Goal: Task Accomplishment & Management: Use online tool/utility

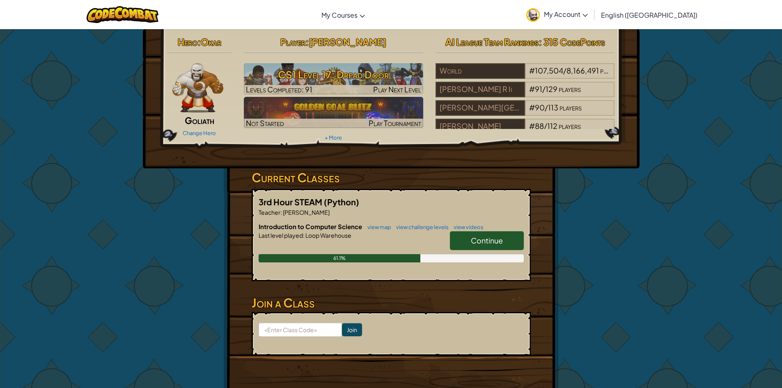
click at [498, 242] on span "Continue" at bounding box center [487, 240] width 32 height 9
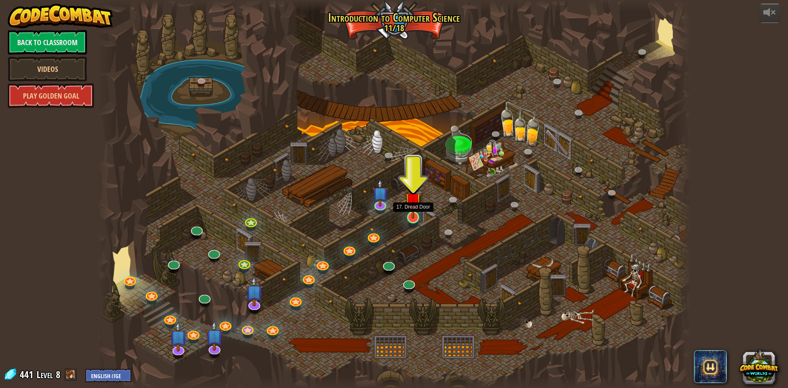
click at [415, 214] on img at bounding box center [413, 200] width 16 height 37
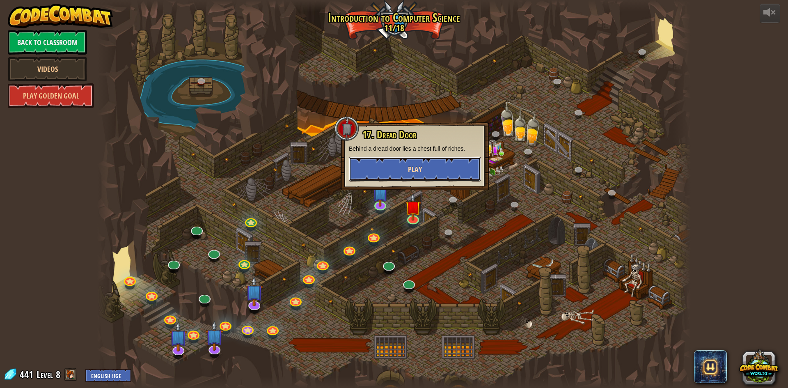
click at [430, 161] on button "Play" at bounding box center [415, 169] width 132 height 25
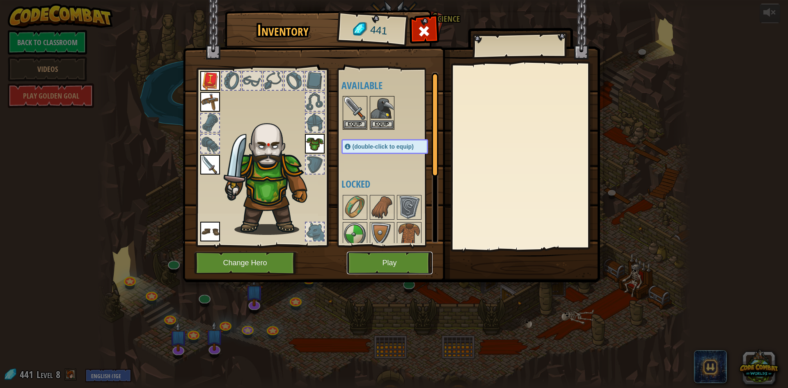
click at [374, 255] on button "Play" at bounding box center [390, 263] width 86 height 23
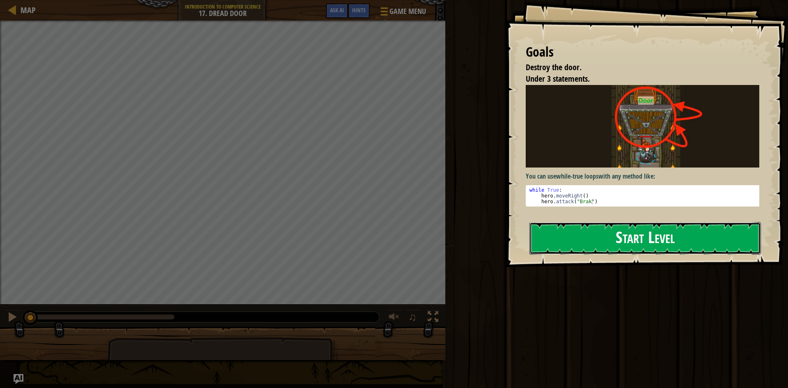
click at [626, 240] on button "Start Level" at bounding box center [644, 238] width 231 height 32
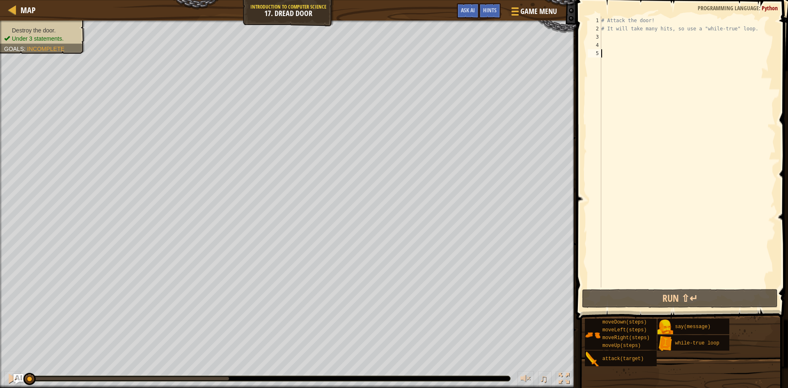
click at [609, 39] on div "# Attack the door! # It will take many hits, so use a "while-true" loop." at bounding box center [688, 159] width 176 height 287
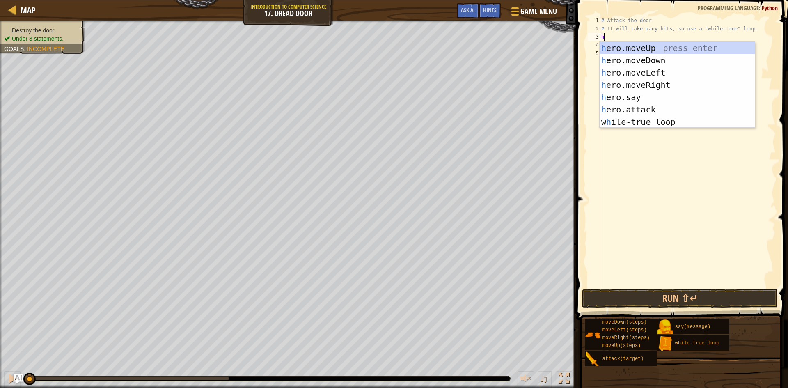
scroll to position [4, 0]
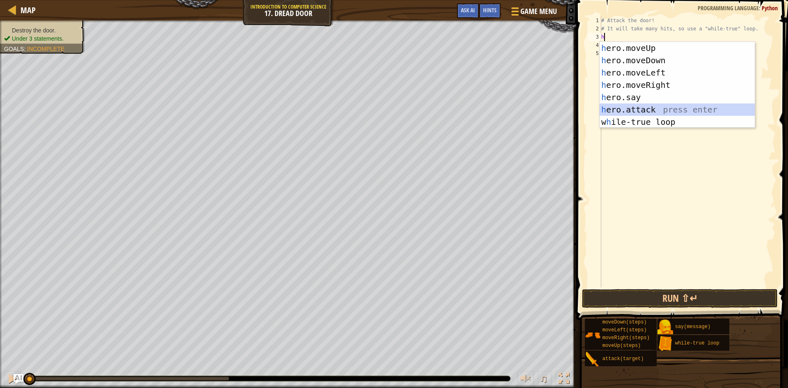
click at [632, 110] on div "h ero.moveUp press enter h ero.moveDown press enter h ero.moveLeft press enter …" at bounding box center [677, 97] width 155 height 111
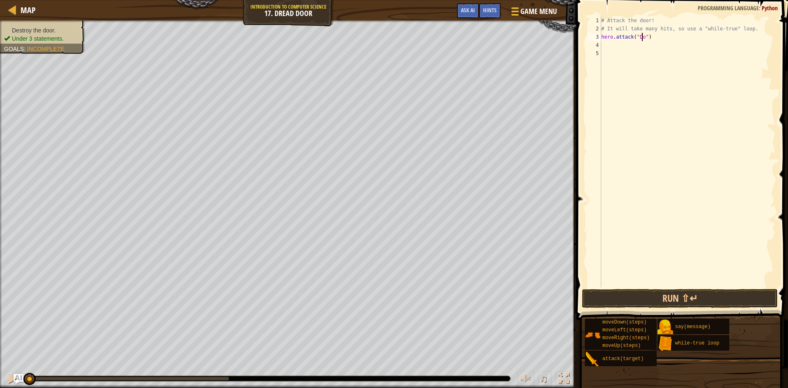
scroll to position [4, 4]
type textarea "hero.attack("Door")"
click at [700, 291] on button "Run ⇧↵" at bounding box center [680, 298] width 196 height 19
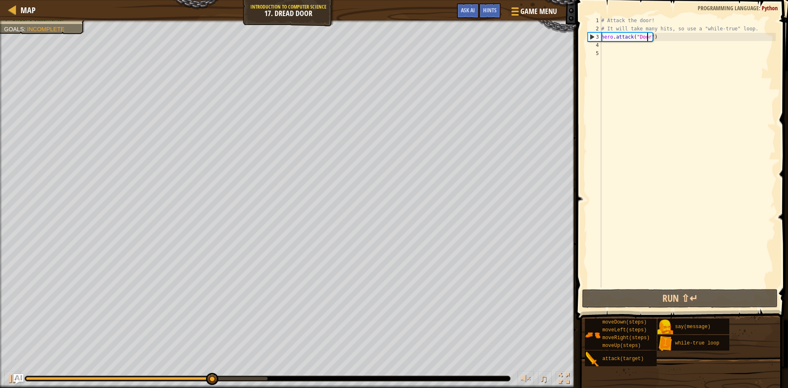
click at [608, 46] on div "# Attack the door! # It will take many hits, so use a "while-true" loop. hero .…" at bounding box center [688, 159] width 176 height 287
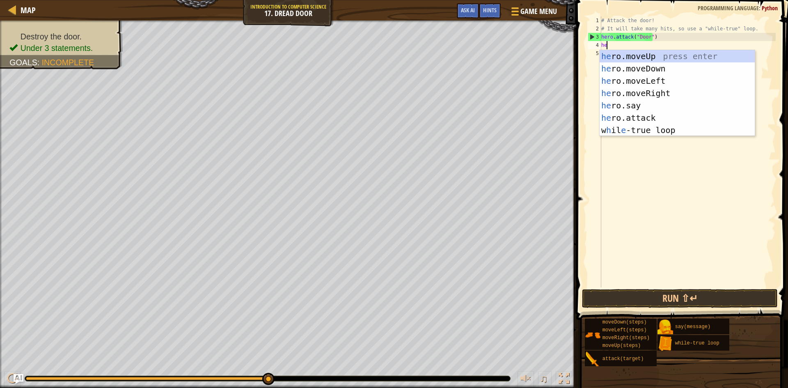
scroll to position [4, 0]
click at [631, 118] on div "hero .moveUp press enter hero .moveDown press enter hero .moveLeft press enter …" at bounding box center [677, 105] width 155 height 111
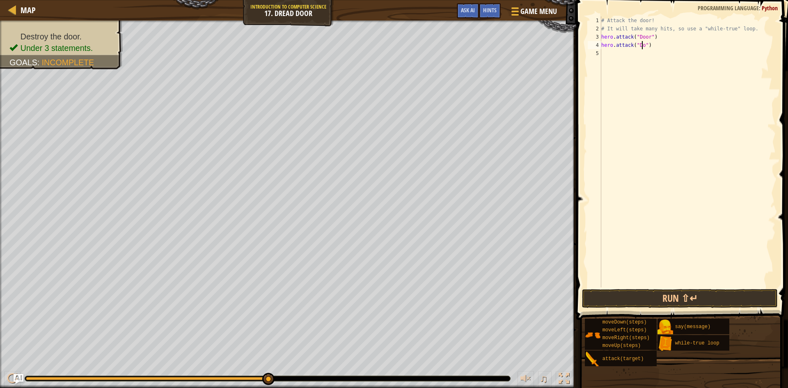
scroll to position [4, 4]
type textarea "hero.attack("Door")"
click at [667, 304] on button "Run ⇧↵" at bounding box center [680, 298] width 196 height 19
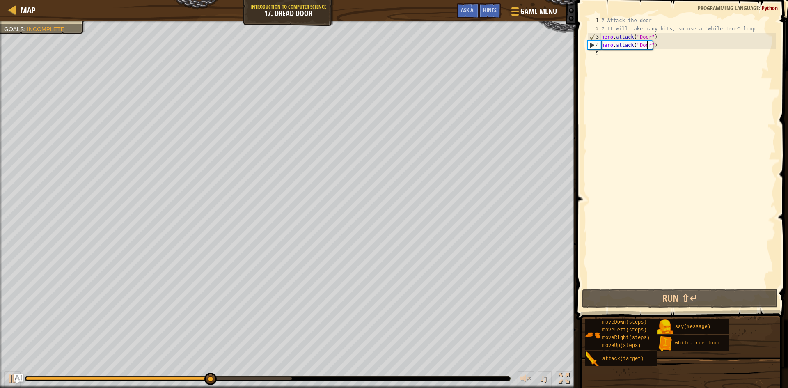
click at [617, 54] on div "# Attack the door! # It will take many hits, so use a "while-true" loop. hero .…" at bounding box center [688, 159] width 176 height 287
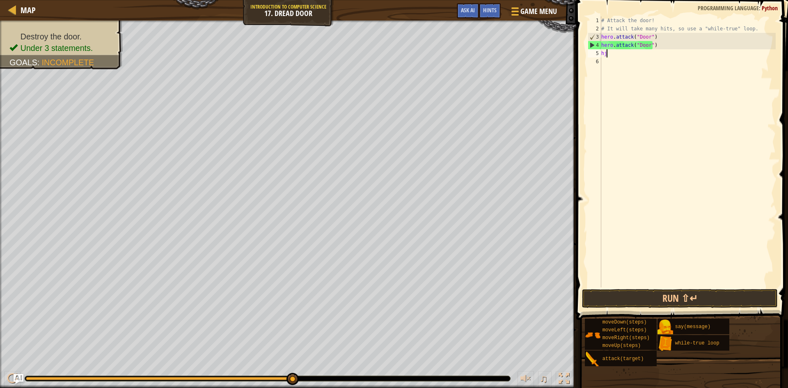
type textarea "h"
drag, startPoint x: 650, startPoint y: 46, endPoint x: 602, endPoint y: 48, distance: 47.7
click at [602, 48] on div "# Attack the door! # It will take many hits, so use a "while-true" loop. hero .…" at bounding box center [688, 159] width 176 height 287
type textarea "hero.attack("Door")"
click at [600, 37] on div "3" at bounding box center [595, 37] width 14 height 8
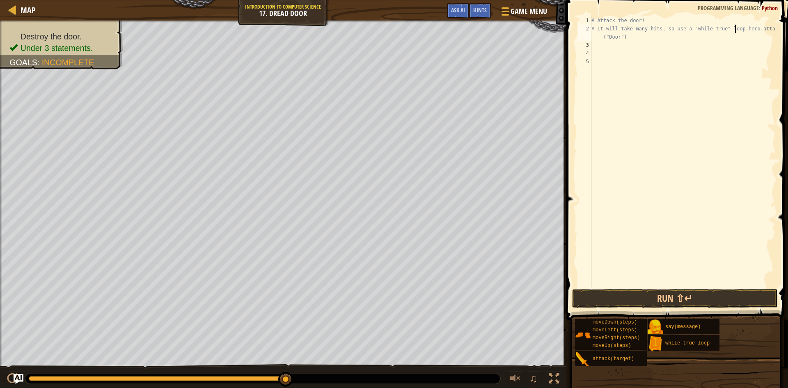
type textarea "hero.attack("Door")"
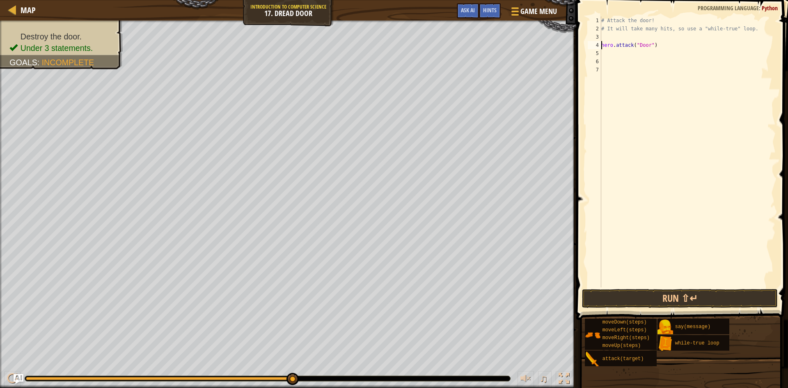
click at [602, 39] on div "# Attack the door! # It will take many hits, so use a "while-true" loop. hero .…" at bounding box center [688, 159] width 176 height 287
type textarea "h"
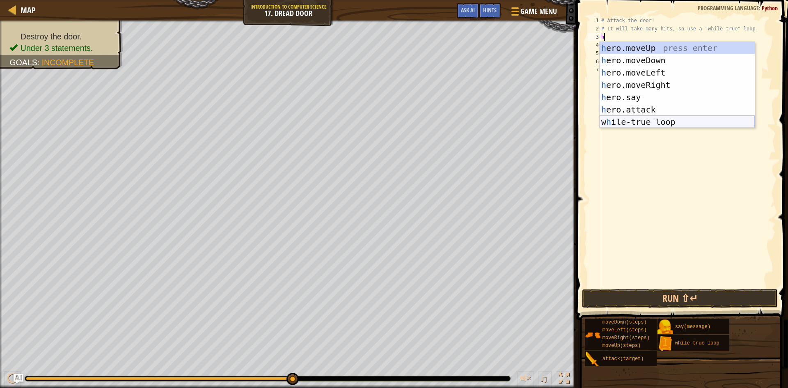
click at [636, 121] on div "h ero.moveUp press enter h ero.moveDown press enter h ero.moveLeft press enter …" at bounding box center [677, 97] width 155 height 111
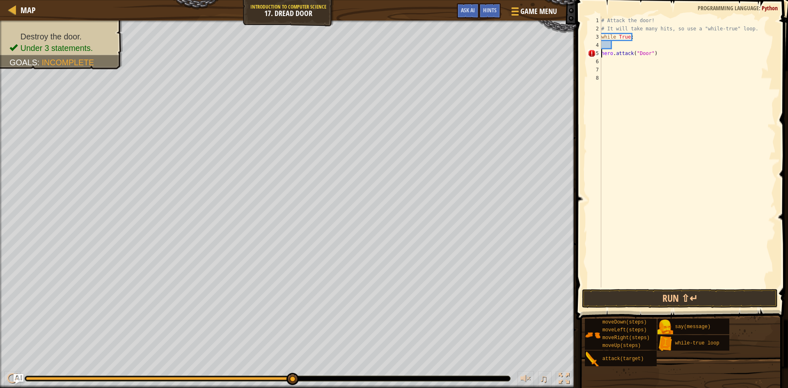
click at [602, 53] on div "# Attack the door! # It will take many hits, so use a "while-true" loop. while …" at bounding box center [688, 159] width 176 height 287
type textarea "hero.attack("Door")"
click at [648, 293] on button "Run ⇧↵" at bounding box center [680, 298] width 196 height 19
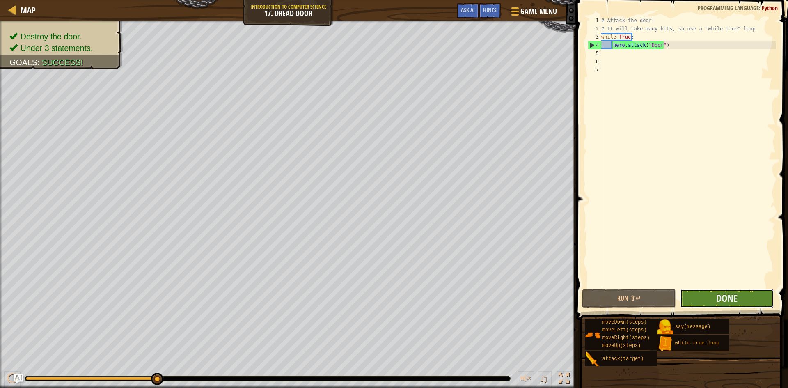
click at [743, 298] on button "Done" at bounding box center [727, 298] width 94 height 19
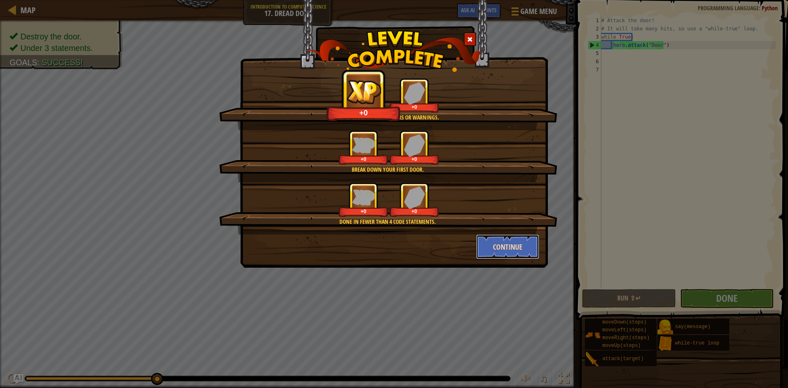
click at [514, 243] on button "Continue" at bounding box center [508, 246] width 64 height 25
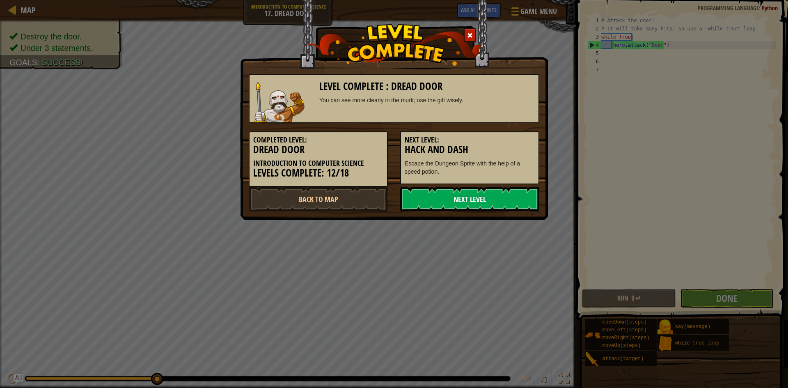
click at [474, 207] on link "Next Level" at bounding box center [469, 199] width 139 height 25
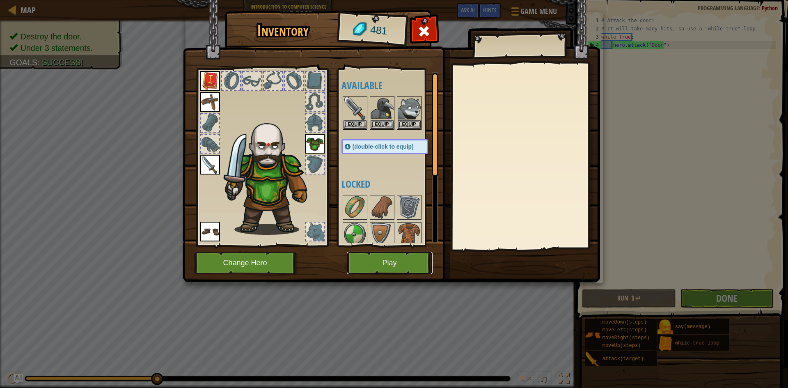
click at [386, 261] on button "Play" at bounding box center [390, 263] width 86 height 23
